Goal: Task Accomplishment & Management: Manage account settings

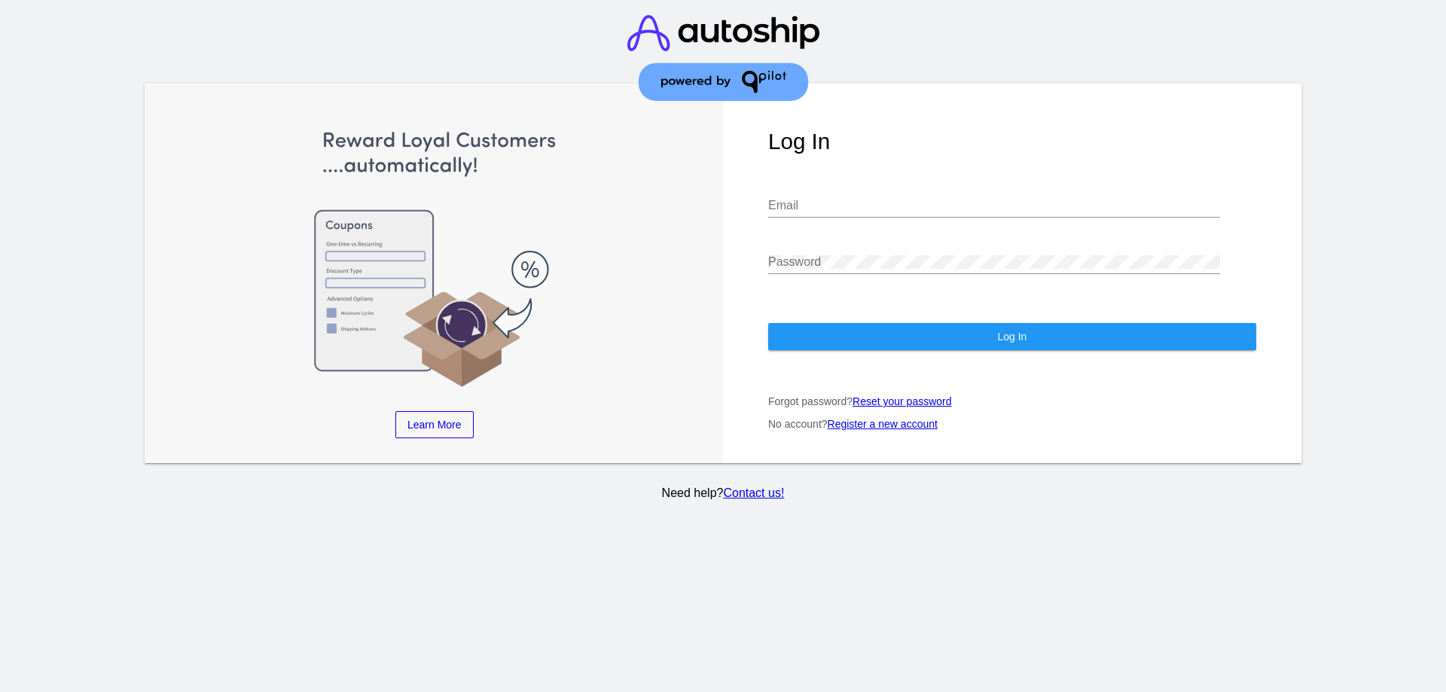
type input "[PERSON_NAME][EMAIL_ADDRESS][DOMAIN_NAME]"
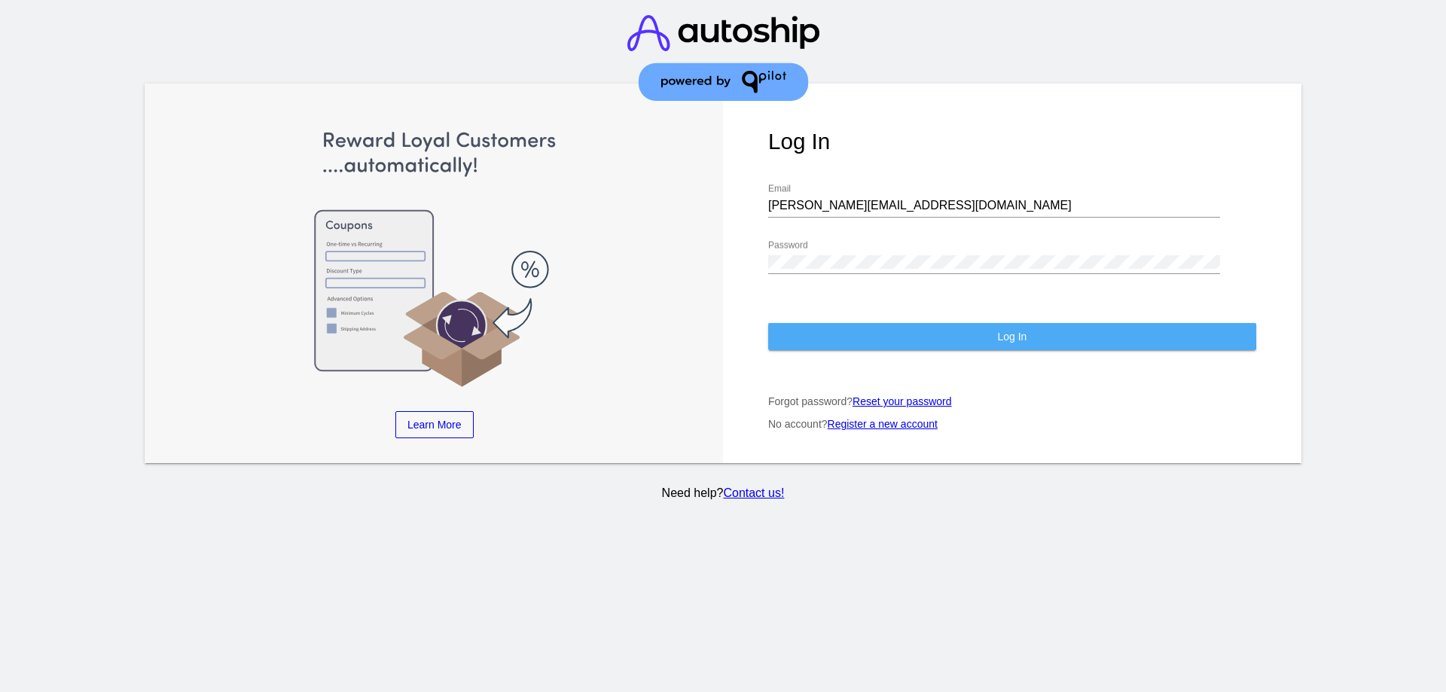
click at [865, 334] on button "Log In" at bounding box center [1012, 336] width 488 height 27
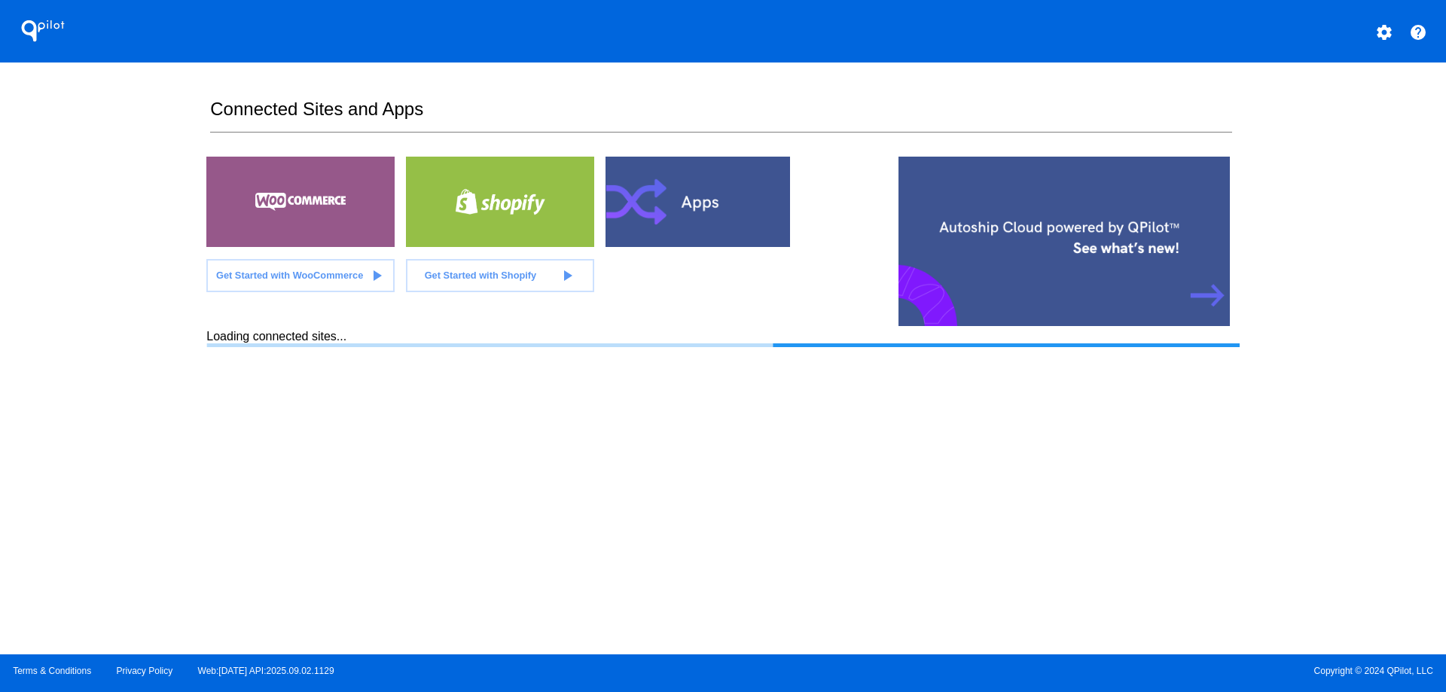
click at [1385, 31] on mat-icon "settings" at bounding box center [1384, 32] width 18 height 18
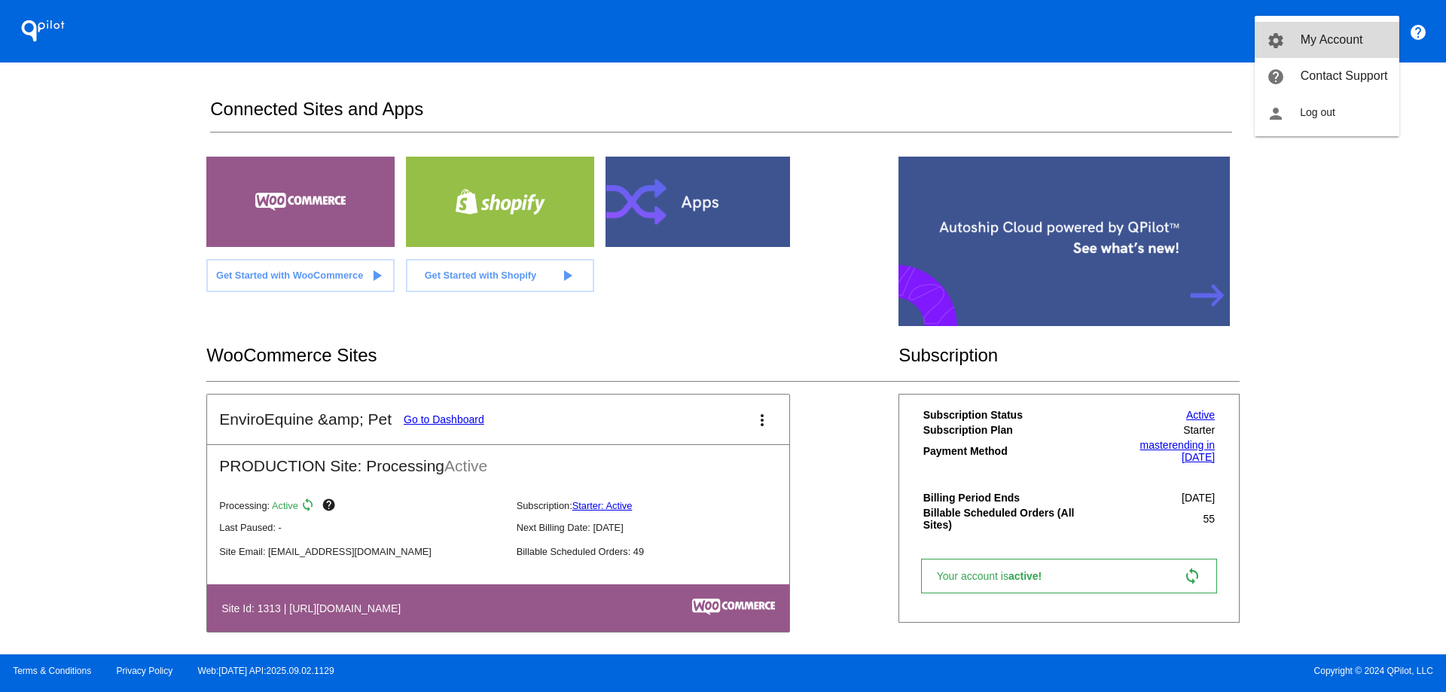
click at [1321, 38] on span "My Account" at bounding box center [1331, 39] width 62 height 13
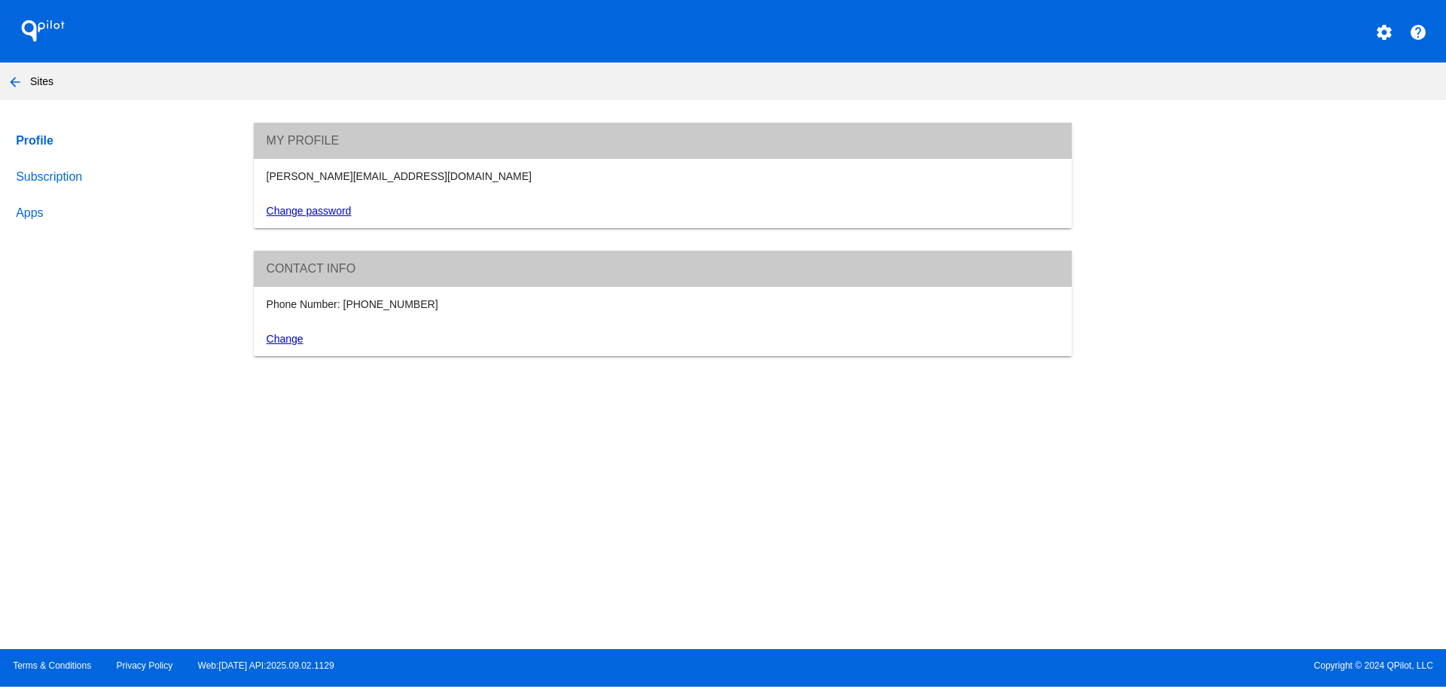
click at [31, 170] on link "Subscription" at bounding box center [120, 177] width 215 height 36
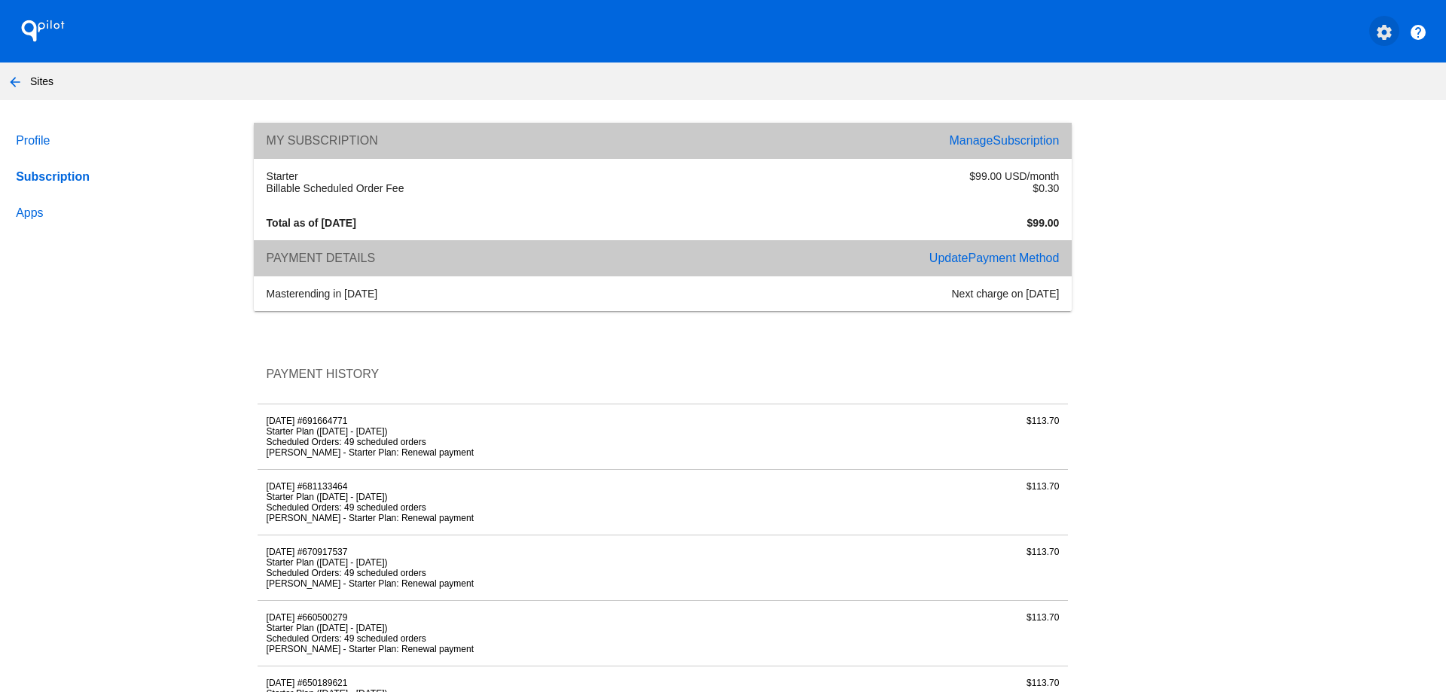
click at [1375, 26] on mat-icon "settings" at bounding box center [1384, 32] width 18 height 18
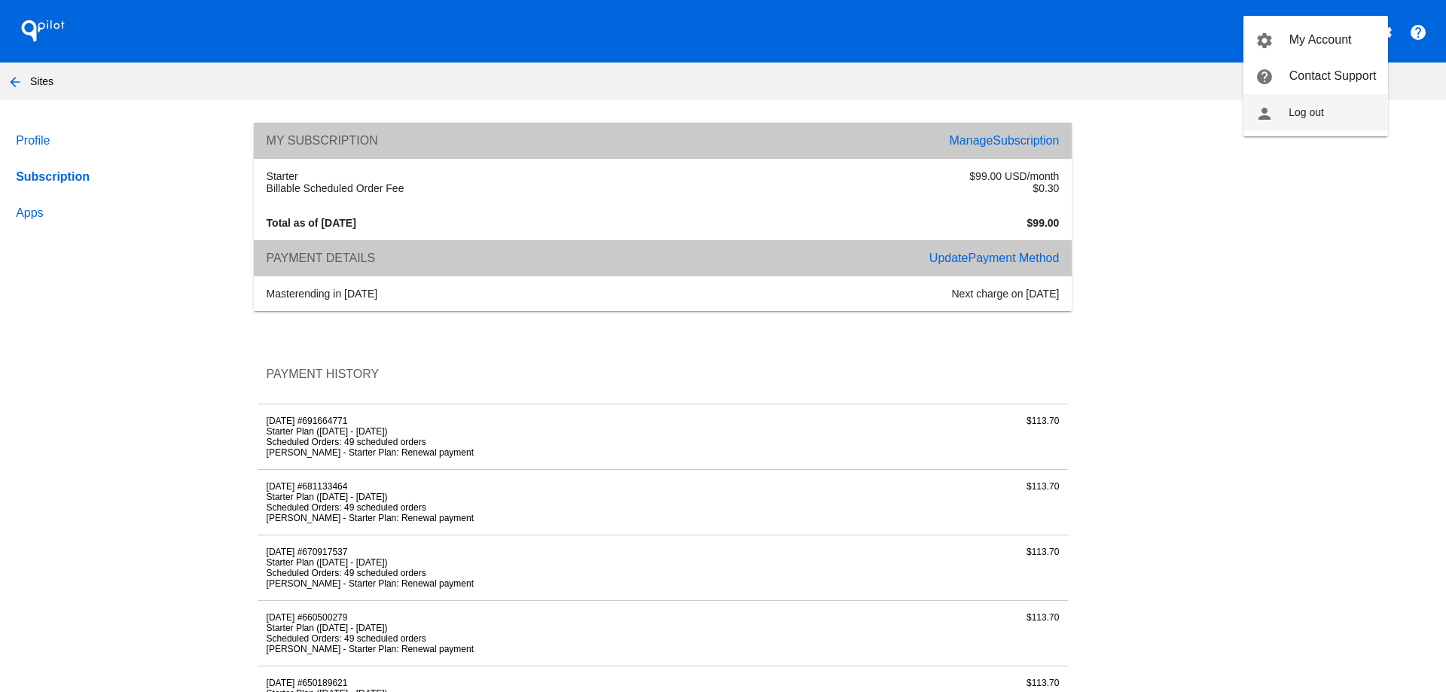
click at [1305, 107] on span "Log out" at bounding box center [1305, 112] width 35 height 12
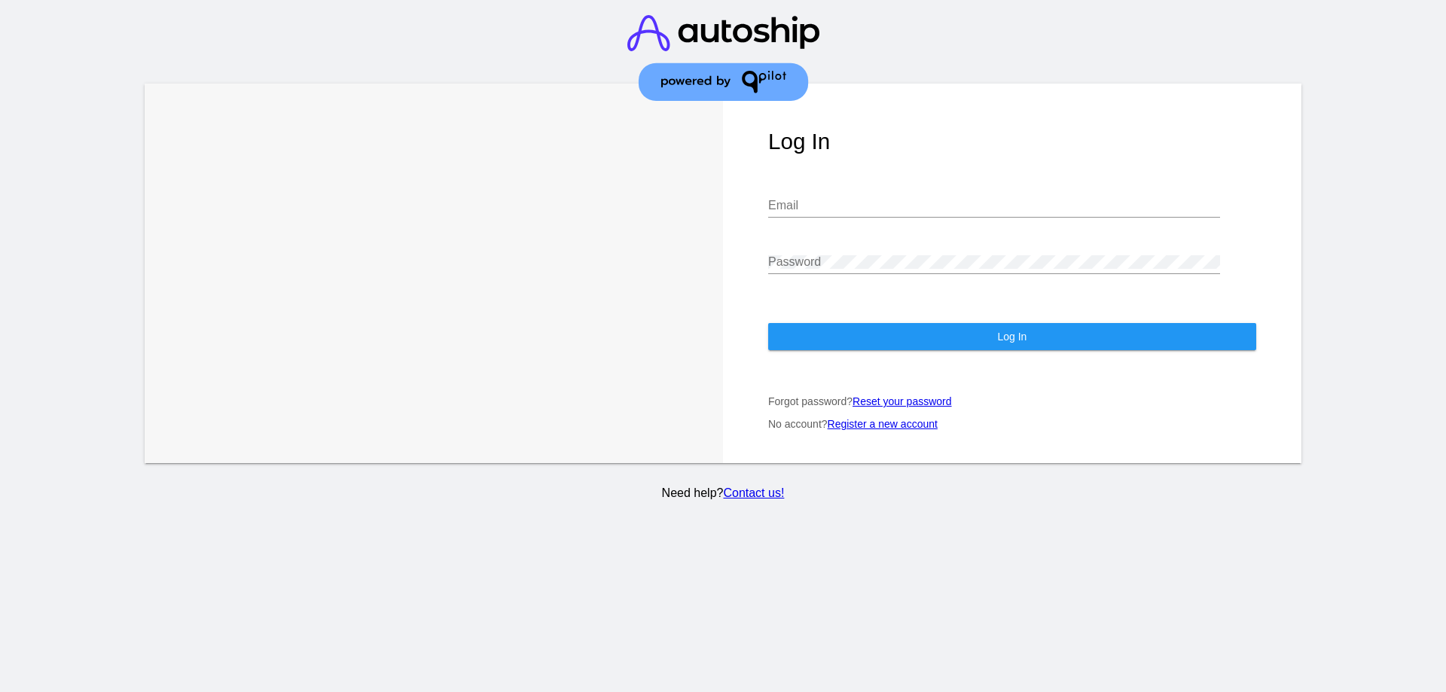
type input "[PERSON_NAME][EMAIL_ADDRESS][DOMAIN_NAME]"
